Goal: Find specific page/section: Find specific page/section

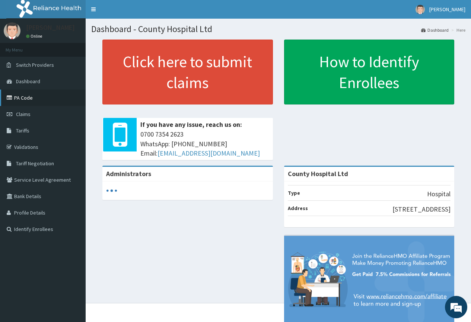
click at [30, 97] on link "PA Code" at bounding box center [43, 97] width 86 height 16
click at [27, 98] on link "PA Code" at bounding box center [43, 97] width 86 height 16
